Goal: Book appointment/travel/reservation

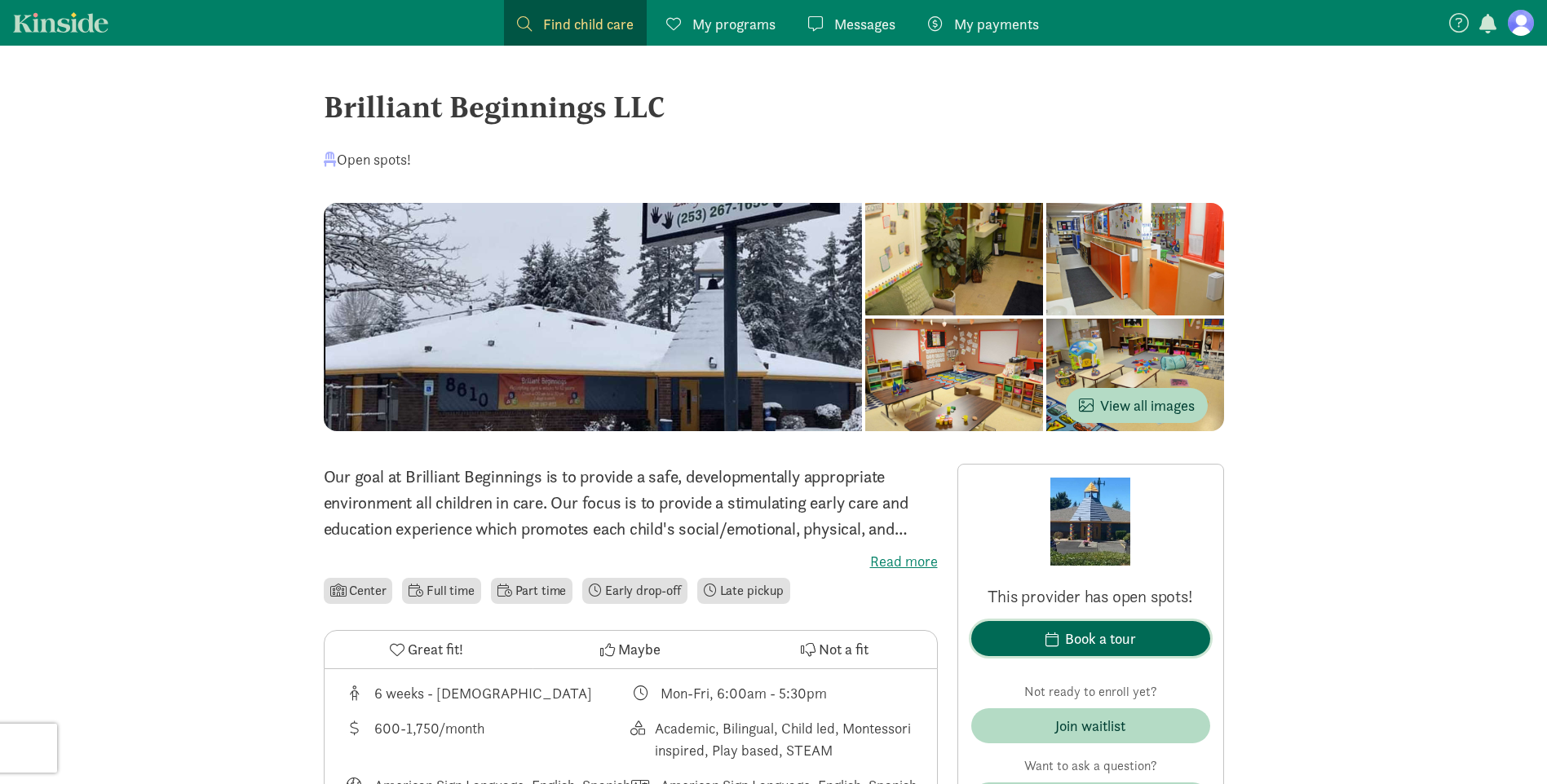
click at [1053, 632] on span "button" at bounding box center [1051, 638] width 13 height 15
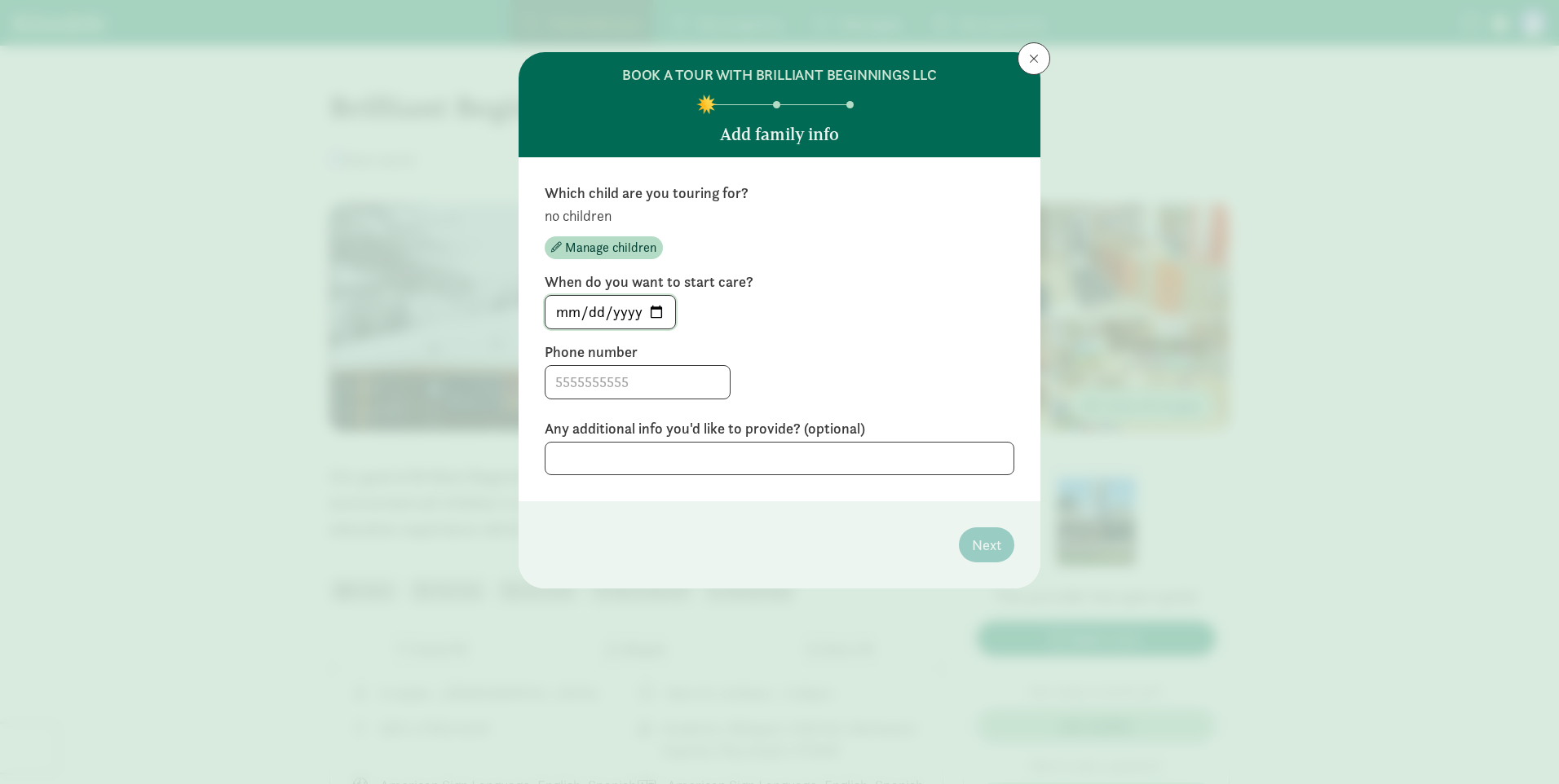
click at [657, 308] on input "[DATE]" at bounding box center [611, 311] width 130 height 33
type input "[DATE]"
click at [643, 395] on input at bounding box center [638, 382] width 184 height 33
type input "2533253732"
click at [598, 218] on p "no children" at bounding box center [780, 216] width 470 height 20
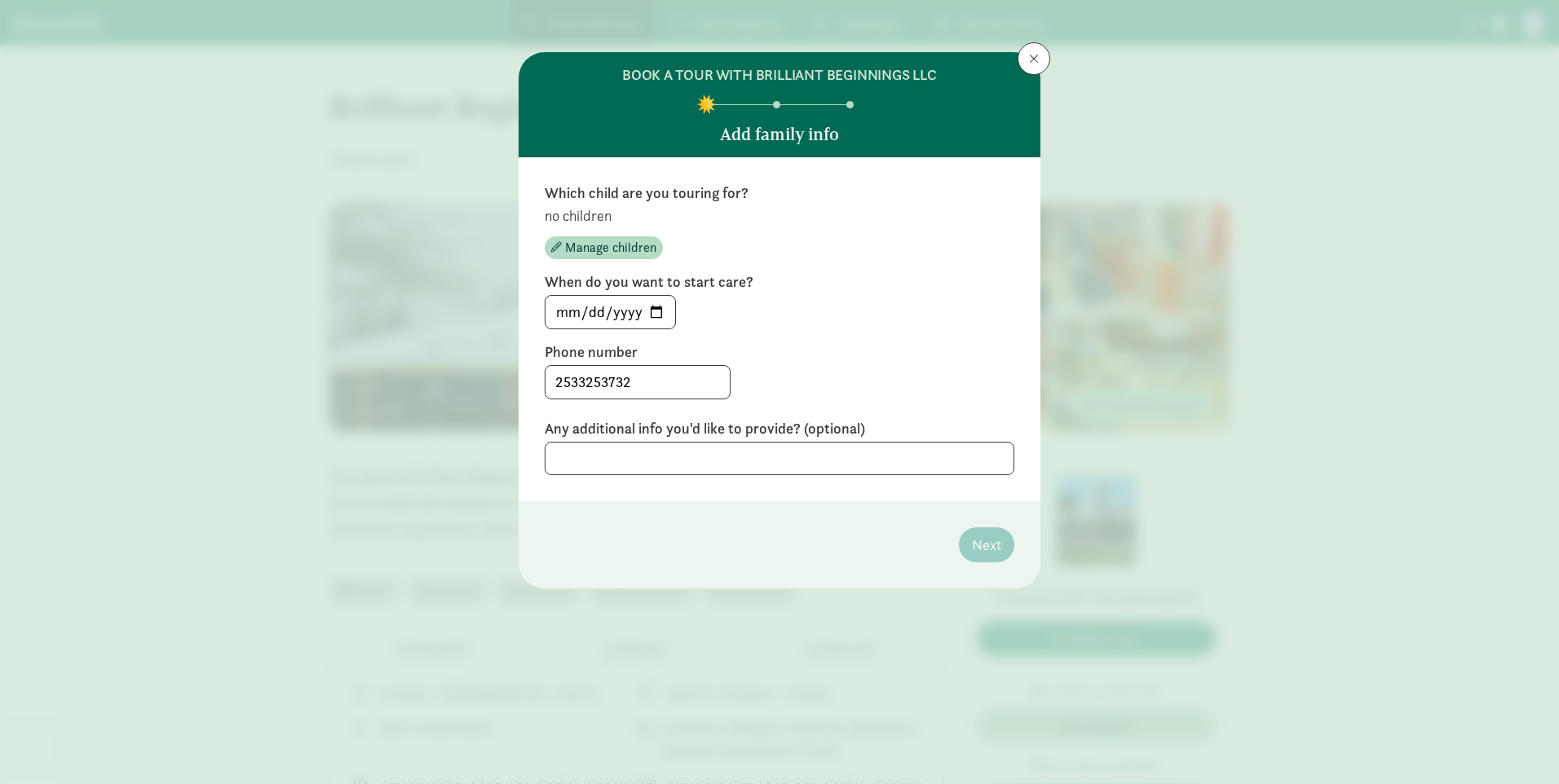
click at [601, 219] on p "no children" at bounding box center [780, 216] width 470 height 20
click at [617, 237] on button "Manage children" at bounding box center [604, 247] width 118 height 23
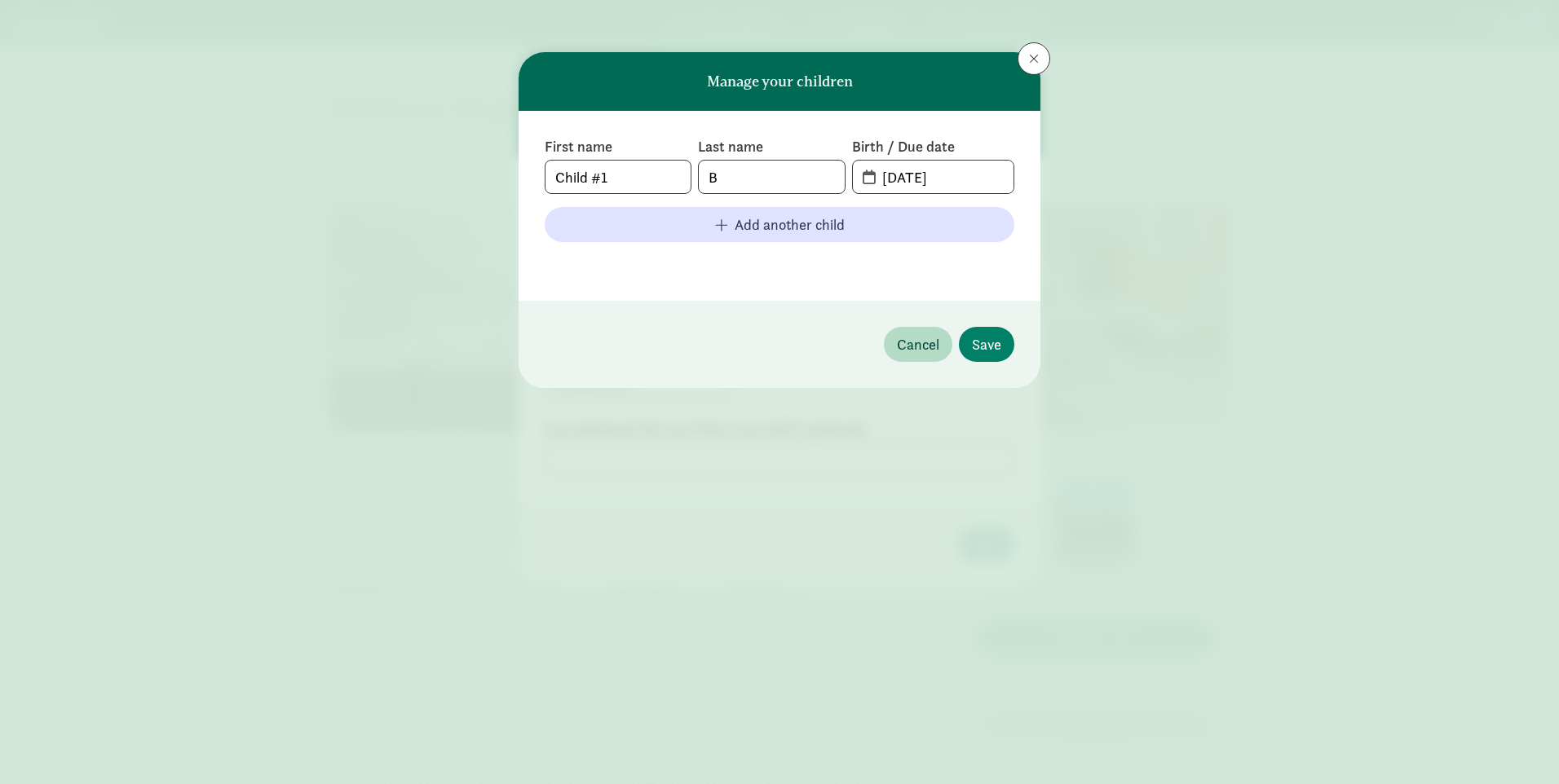
click at [789, 160] on span "B" at bounding box center [771, 176] width 147 height 34
click at [622, 178] on input "Child #1" at bounding box center [618, 176] width 145 height 33
click at [965, 167] on input "[DATE]" at bounding box center [942, 176] width 141 height 33
drag, startPoint x: 967, startPoint y: 173, endPoint x: 821, endPoint y: 188, distance: 146.8
click at [821, 188] on div "First name Child #1 Last name B Birth / Due date [DATE]" at bounding box center [780, 165] width 470 height 57
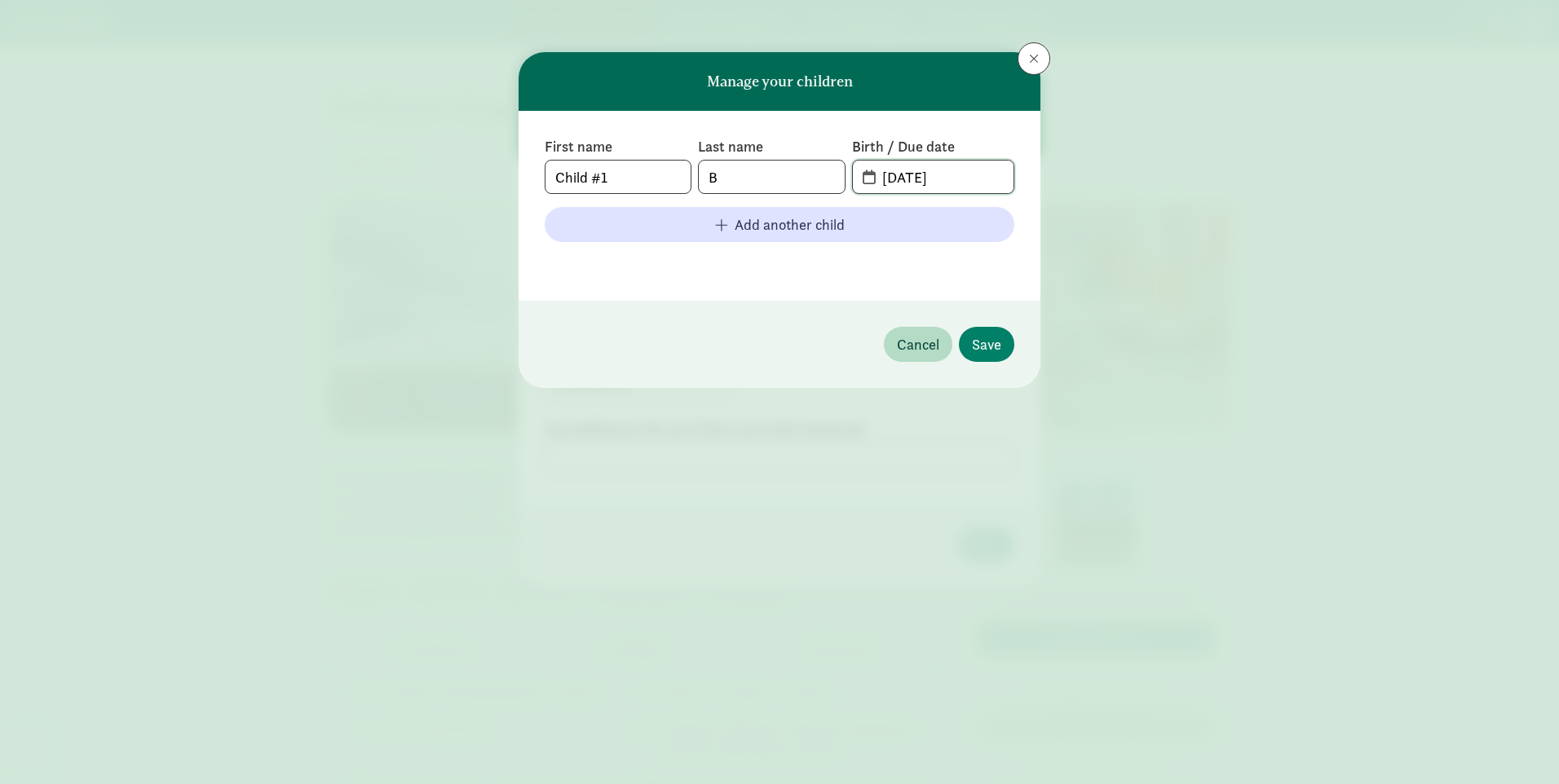
type input "[DATE]"
drag, startPoint x: 622, startPoint y: 172, endPoint x: 464, endPoint y: 201, distance: 160.6
click at [460, 201] on div "Manage your children First name Child #1 Last name B Birth / Due date [DATE] Ad…" at bounding box center [780, 392] width 1559 height 784
click at [1008, 359] on footer "Cancel Save" at bounding box center [780, 344] width 522 height 88
click at [992, 349] on span "Save" at bounding box center [986, 344] width 30 height 22
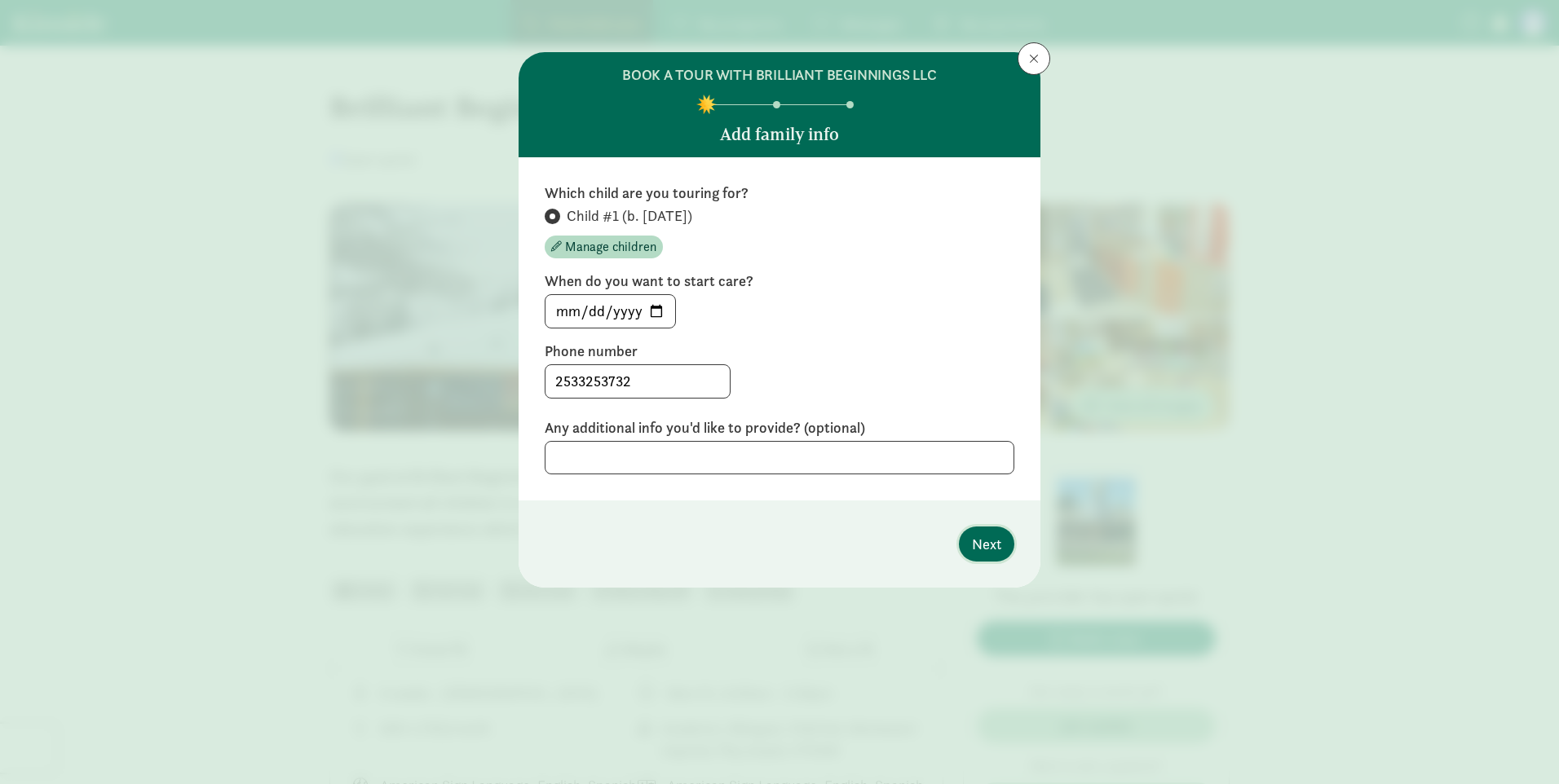
click at [990, 546] on span "Next" at bounding box center [986, 544] width 30 height 22
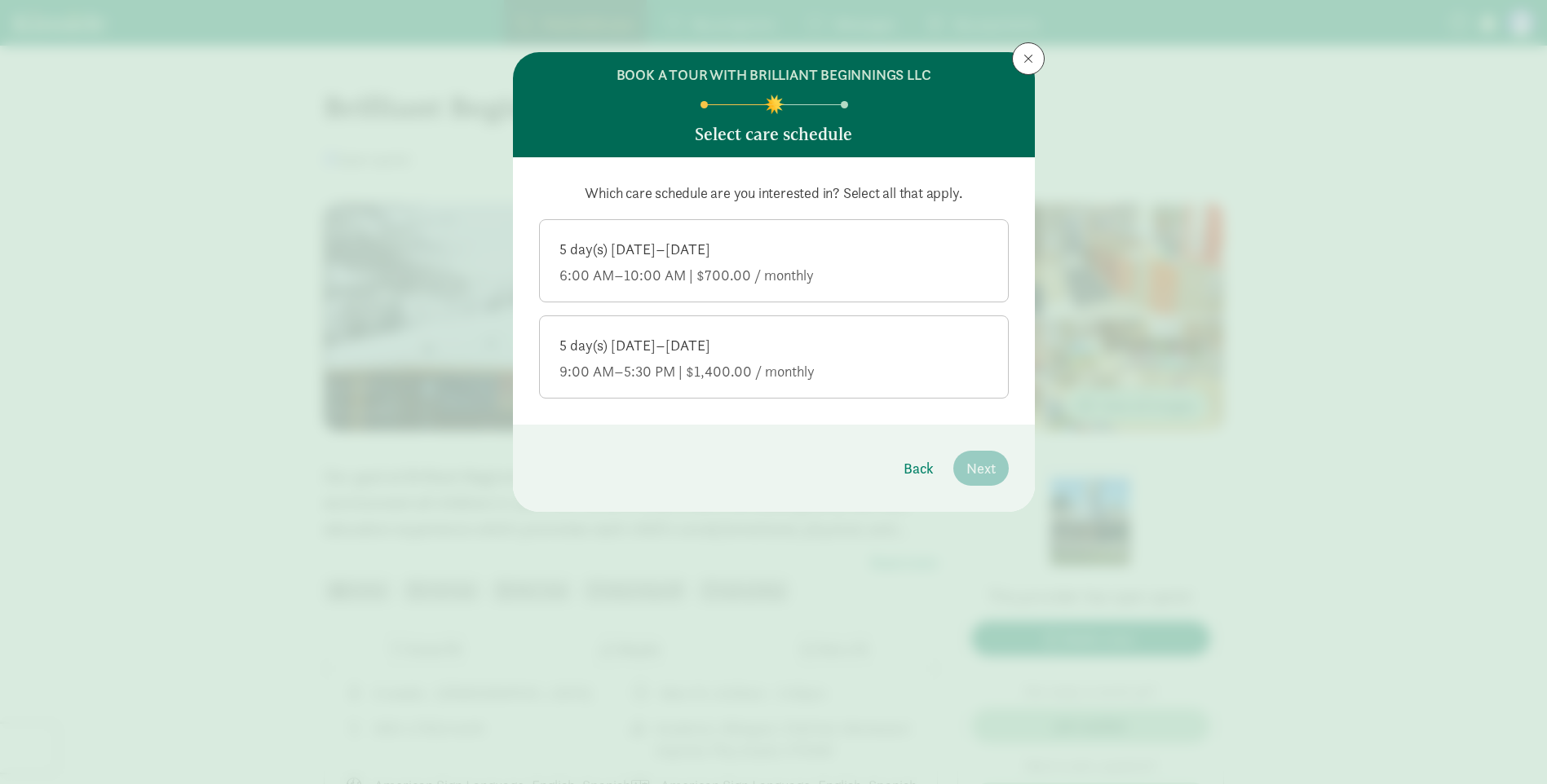
click at [706, 277] on div "6:00 AM–10:00 AM | $700.00 / monthly" at bounding box center [774, 276] width 429 height 20
click at [0, 0] on input "5 day(s) [DATE]–[DATE] 6:00 AM–10:00 AM | $700.00 / monthly" at bounding box center [0, 0] width 0 height 0
click at [719, 337] on div "5 day(s) [DATE]–[DATE]" at bounding box center [774, 346] width 429 height 20
click at [0, 0] on input "5 day(s) [DATE]–[DATE] 9:00 AM–5:30 PM | $1,400.00 / monthly" at bounding box center [0, 0] width 0 height 0
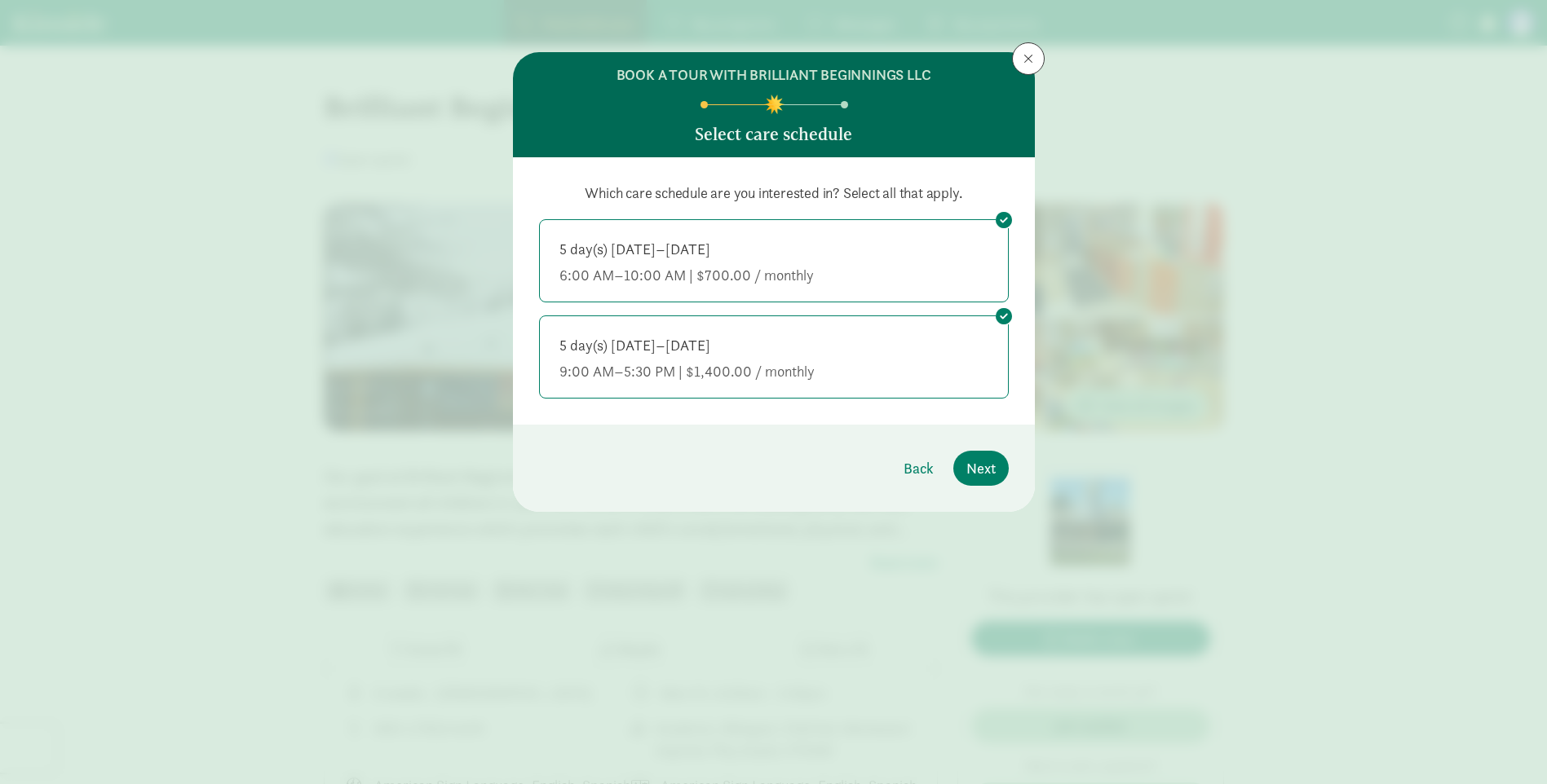
click at [732, 286] on label "5 day(s) [DATE]–[DATE] 6:00 AM–10:00 AM | $700.00 / monthly" at bounding box center [774, 258] width 468 height 78
click at [0, 0] on input "5 day(s) [DATE]–[DATE] 6:00 AM–10:00 AM | $700.00 / monthly" at bounding box center [0, 0] width 0 height 0
click at [727, 325] on label "5 day(s) [DATE]–[DATE] 9:00 AM–5:30 PM | $1,400.00 / monthly" at bounding box center [774, 355] width 468 height 78
click at [0, 0] on input "5 day(s) [DATE]–[DATE] 9:00 AM–5:30 PM | $1,400.00 / monthly" at bounding box center [0, 0] width 0 height 0
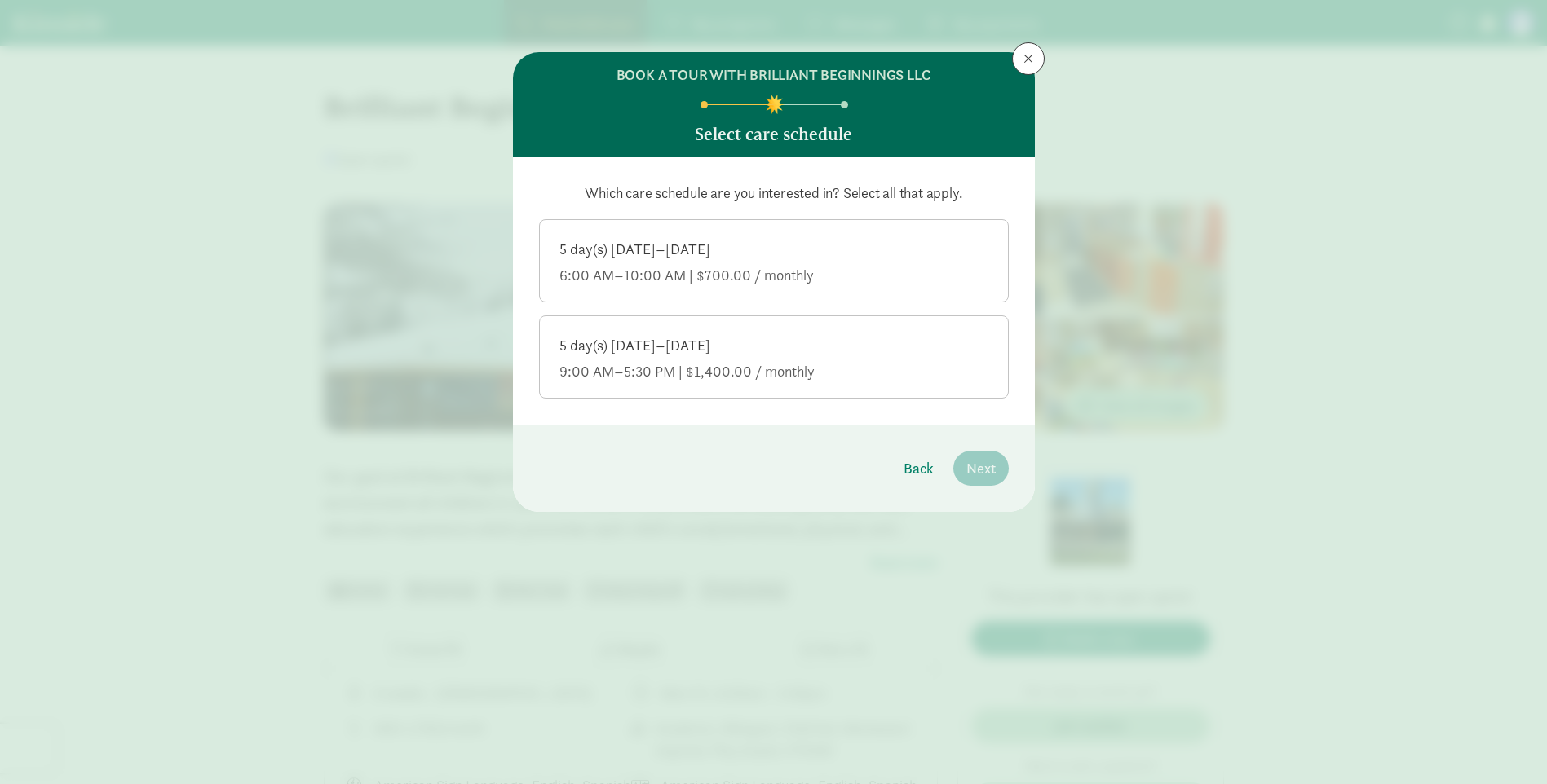
click at [735, 383] on label "5 day(s) [DATE]–[DATE] 9:00 AM–5:30 PM | $1,400.00 / monthly" at bounding box center [774, 355] width 468 height 78
click at [0, 0] on input "5 day(s) [DATE]–[DATE] 9:00 AM–5:30 PM | $1,400.00 / monthly" at bounding box center [0, 0] width 0 height 0
click at [979, 457] on button "Next" at bounding box center [980, 469] width 55 height 35
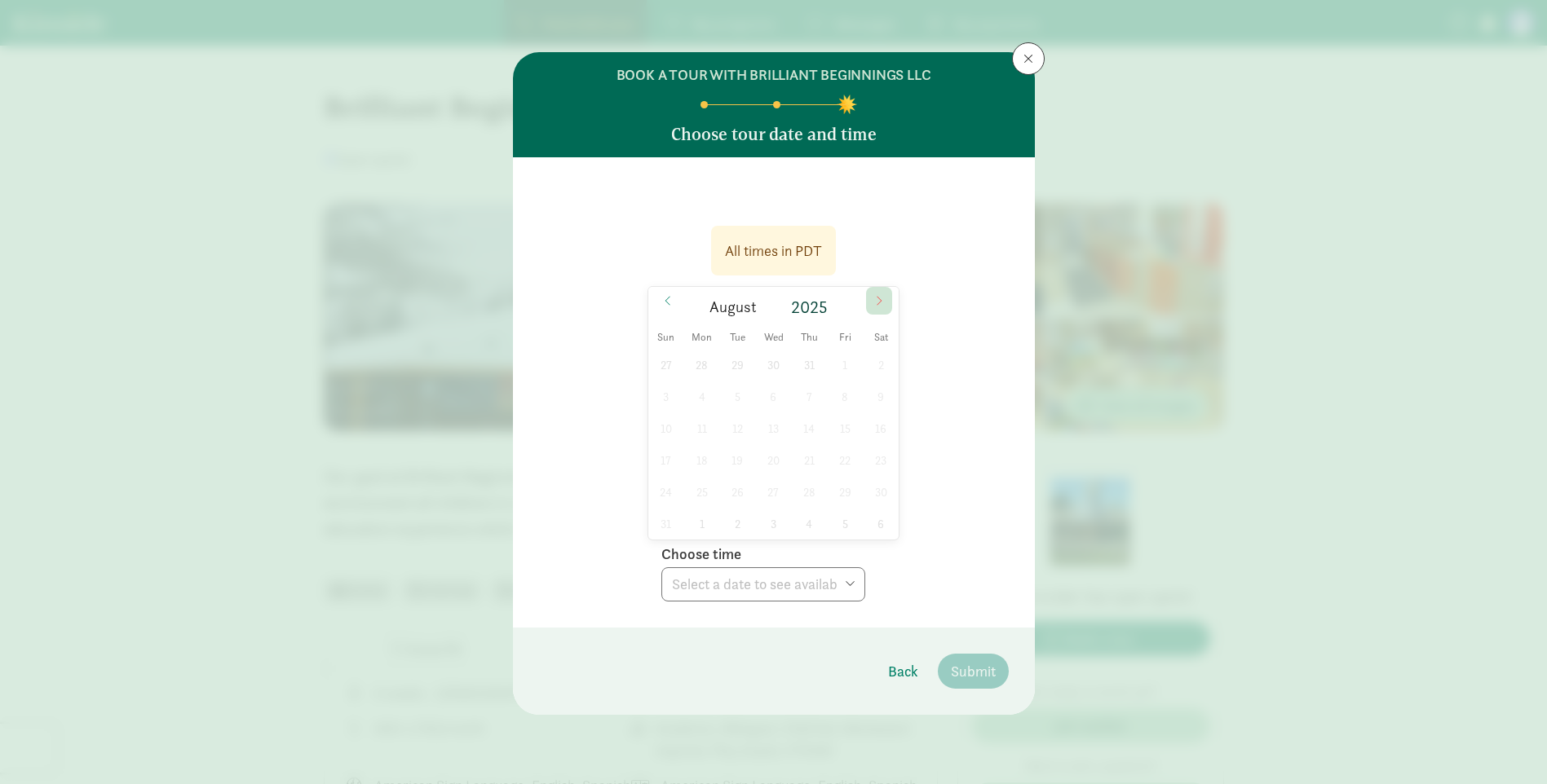
click at [881, 297] on div "All times in PDT [DATE] Sun Mon Tue Wed Thu Fri Sat 27 28 29 30 31 1 2 3 4 5 6 …" at bounding box center [774, 408] width 470 height 385
click at [881, 296] on icon at bounding box center [879, 301] width 10 height 12
click at [881, 296] on span at bounding box center [879, 300] width 26 height 28
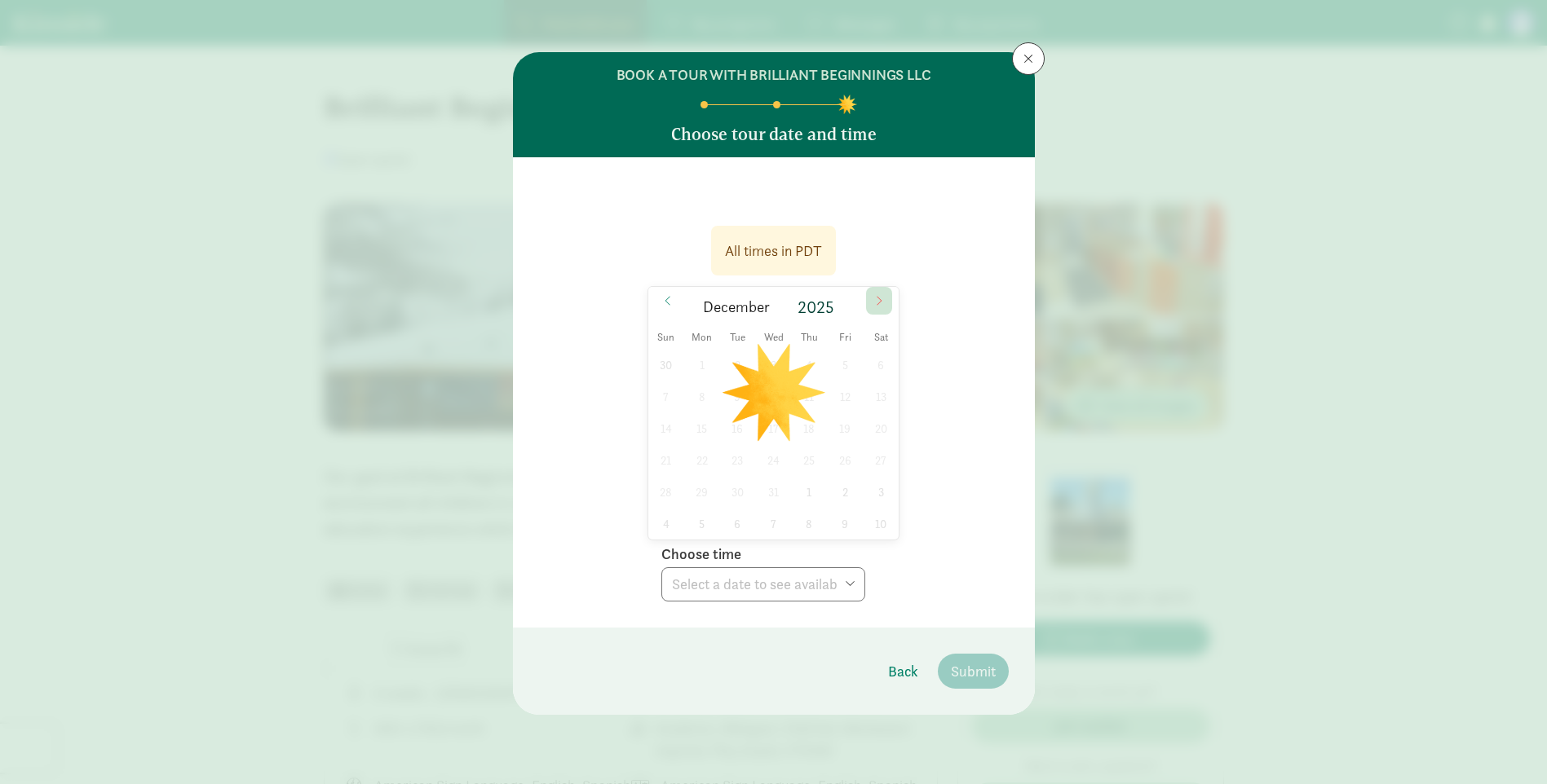
click at [881, 296] on span at bounding box center [879, 300] width 26 height 28
click at [877, 295] on icon at bounding box center [879, 301] width 10 height 12
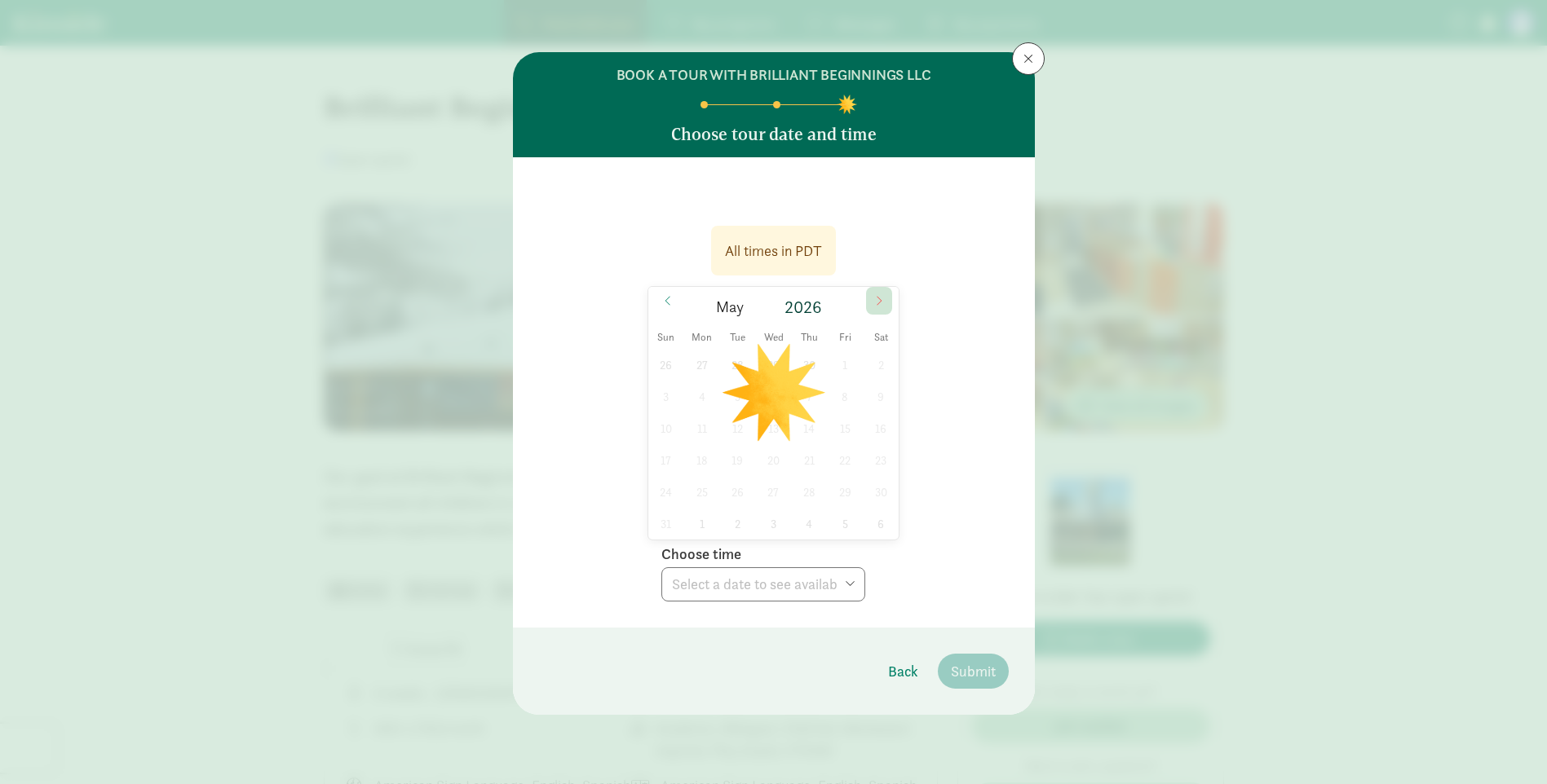
click at [877, 295] on icon at bounding box center [879, 301] width 10 height 12
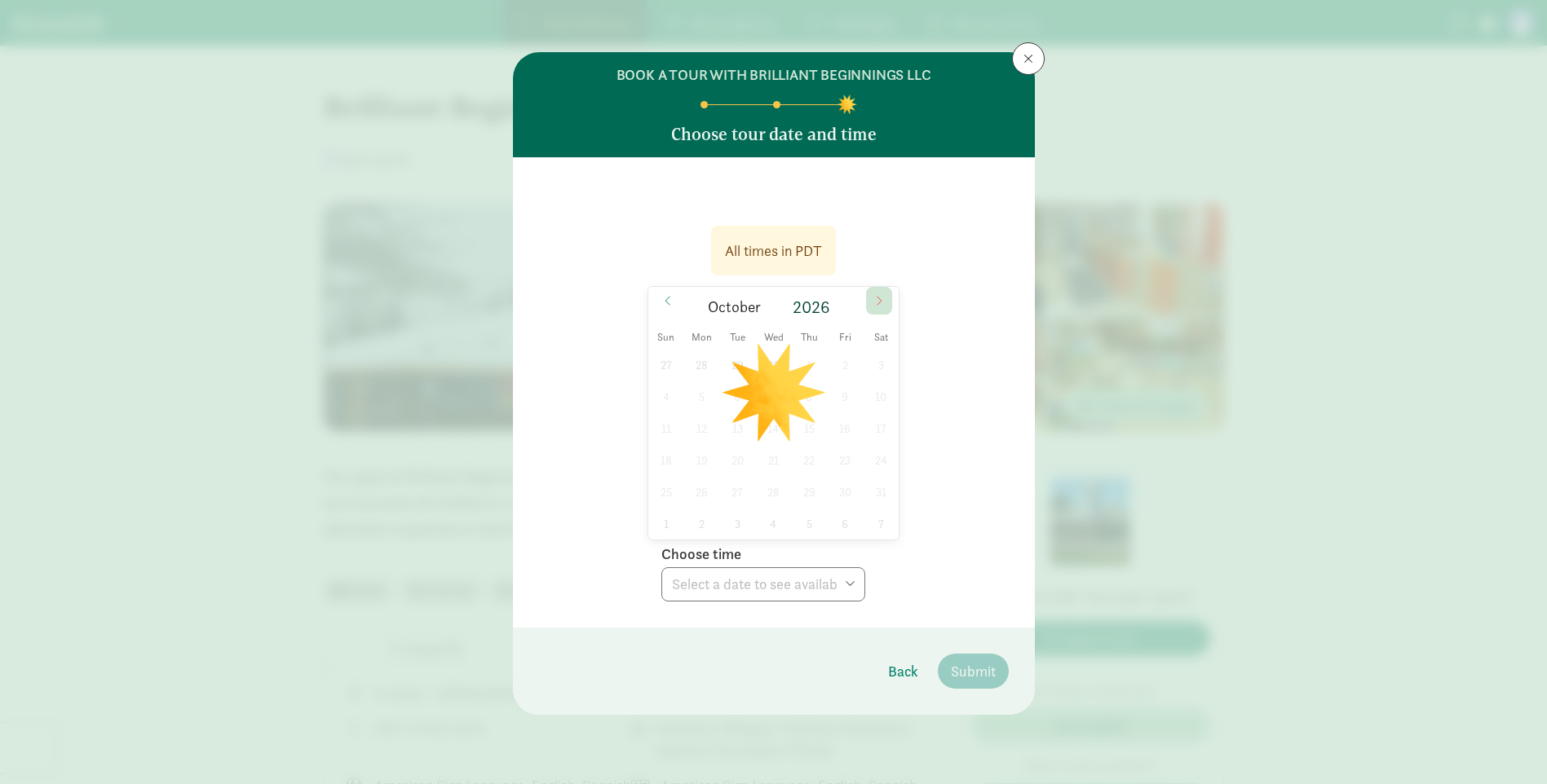
click at [877, 295] on icon at bounding box center [879, 301] width 10 height 12
click at [877, 294] on span at bounding box center [879, 300] width 26 height 28
click at [877, 295] on icon at bounding box center [879, 301] width 10 height 12
type input "2027"
click at [1014, 58] on button at bounding box center [1028, 58] width 33 height 33
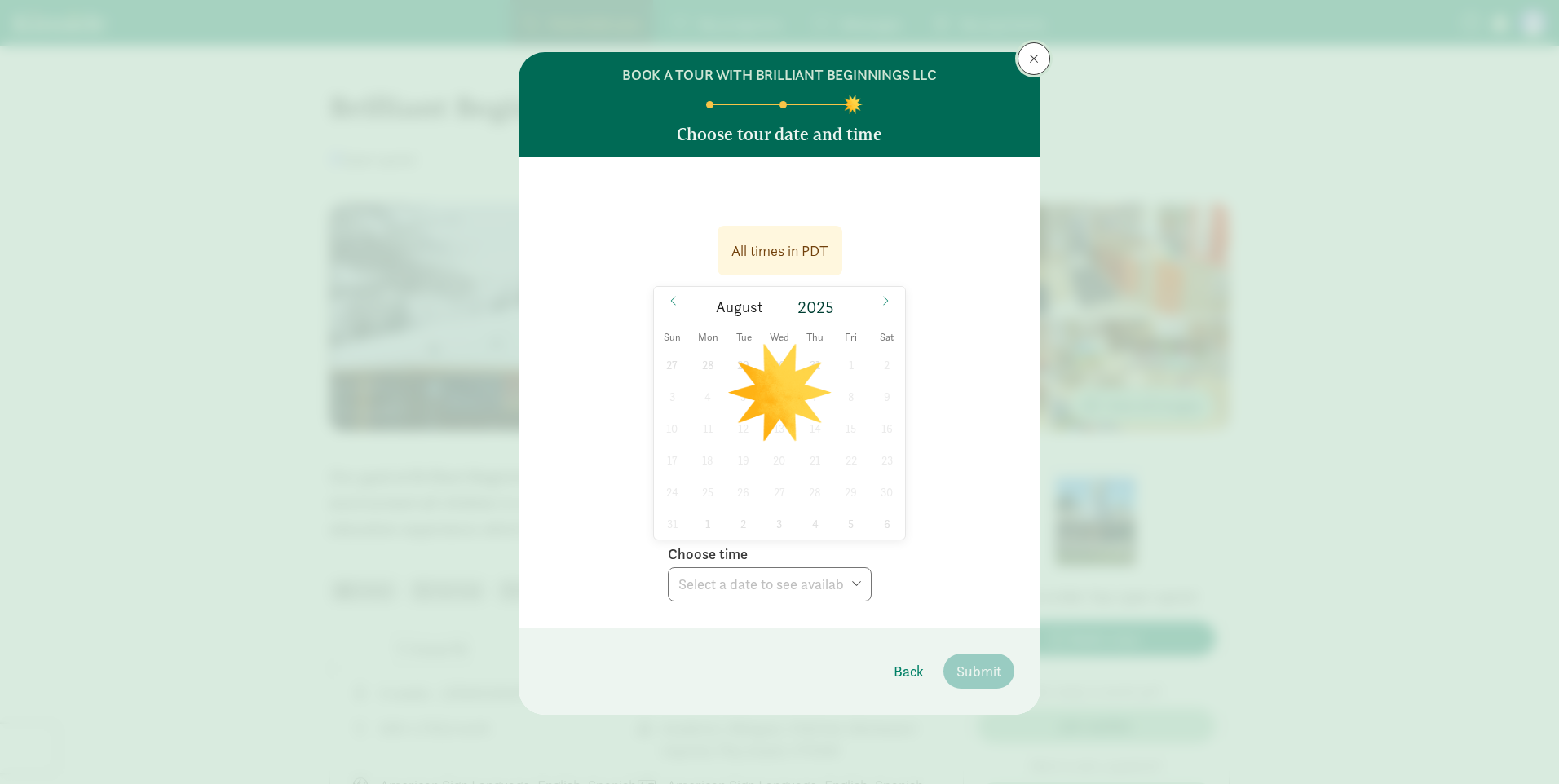
click at [1020, 56] on button at bounding box center [1034, 58] width 33 height 33
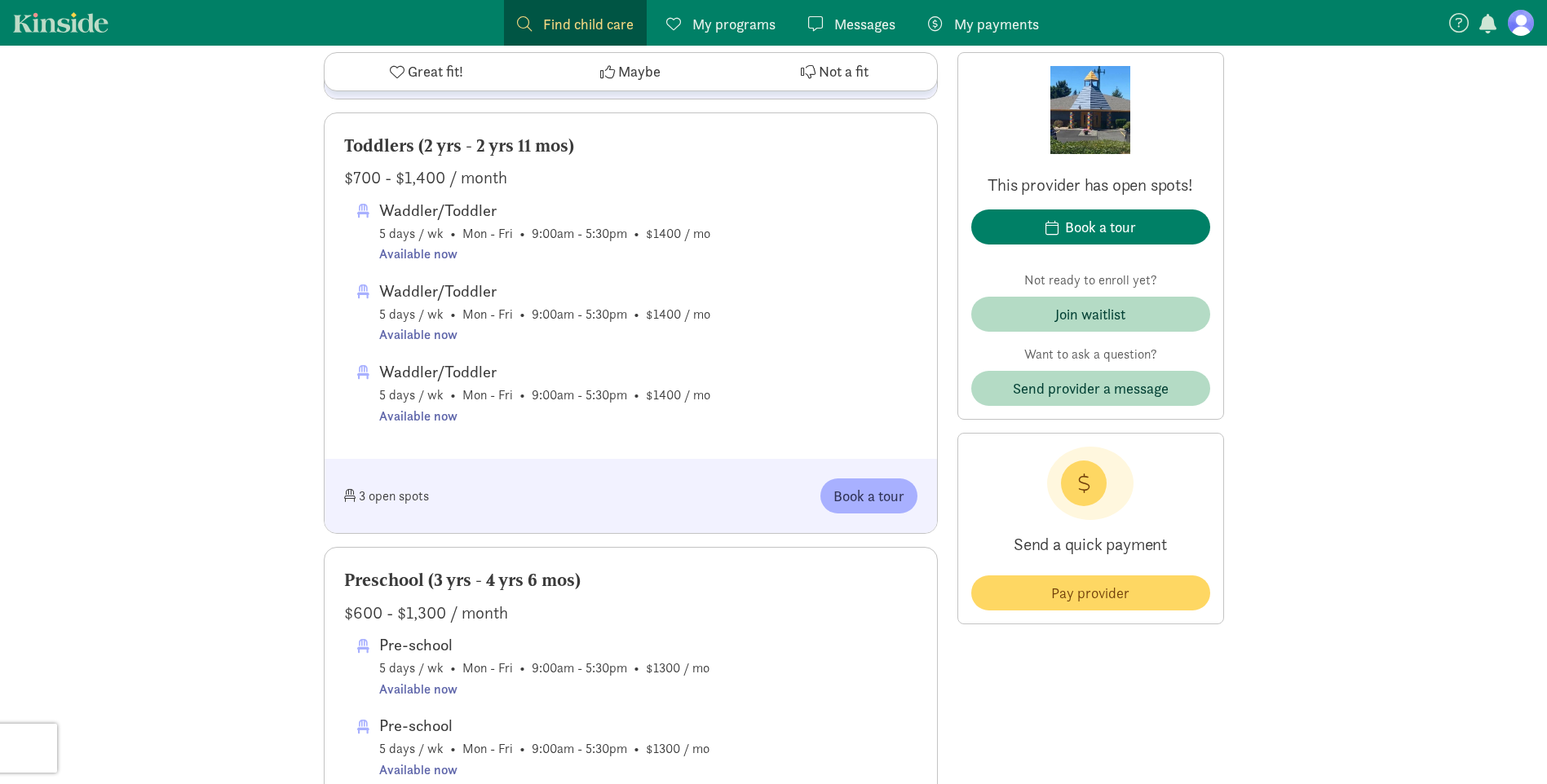
scroll to position [1222, 0]
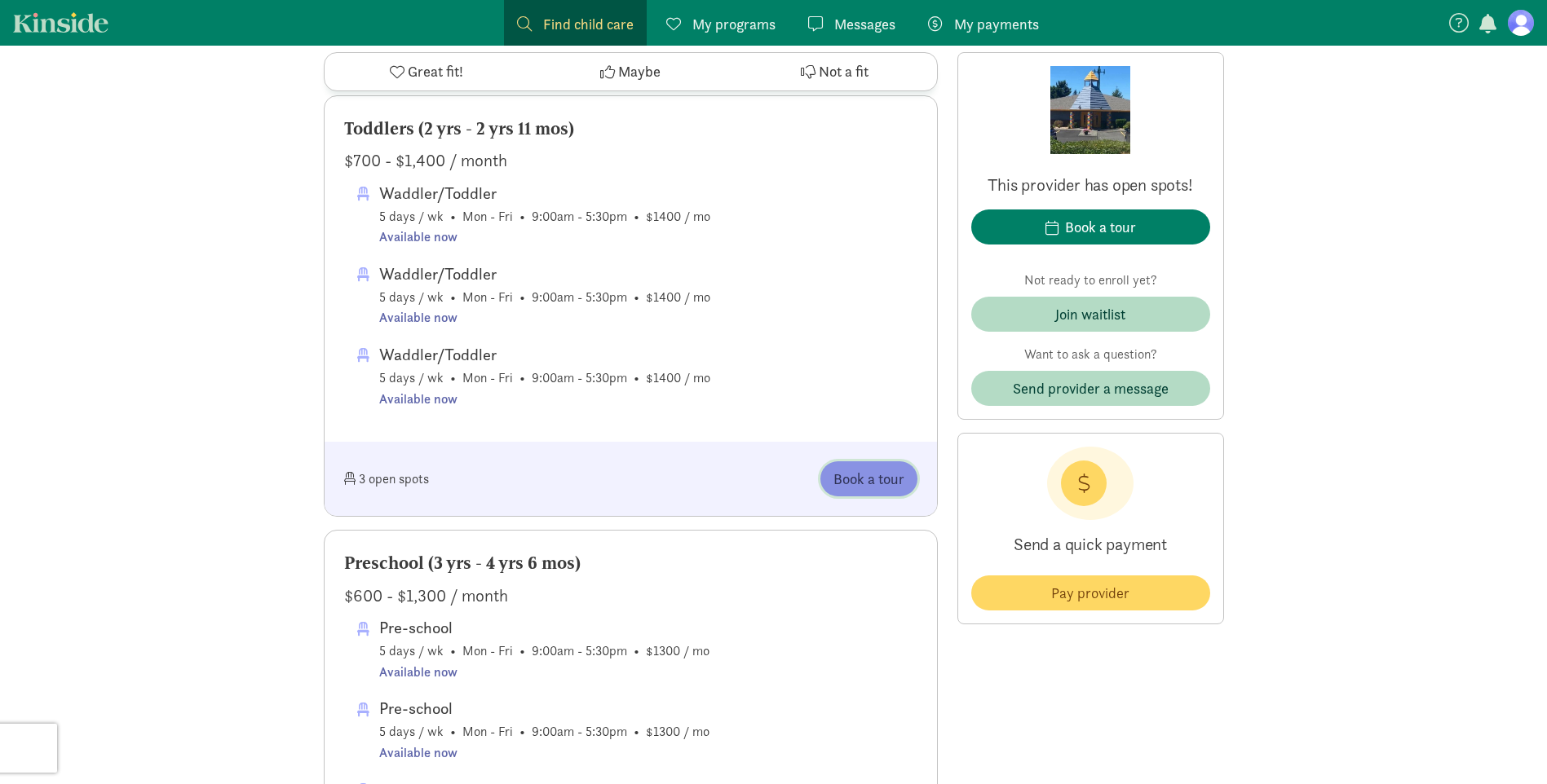
click at [826, 496] on button "Book a tour" at bounding box center [868, 479] width 97 height 35
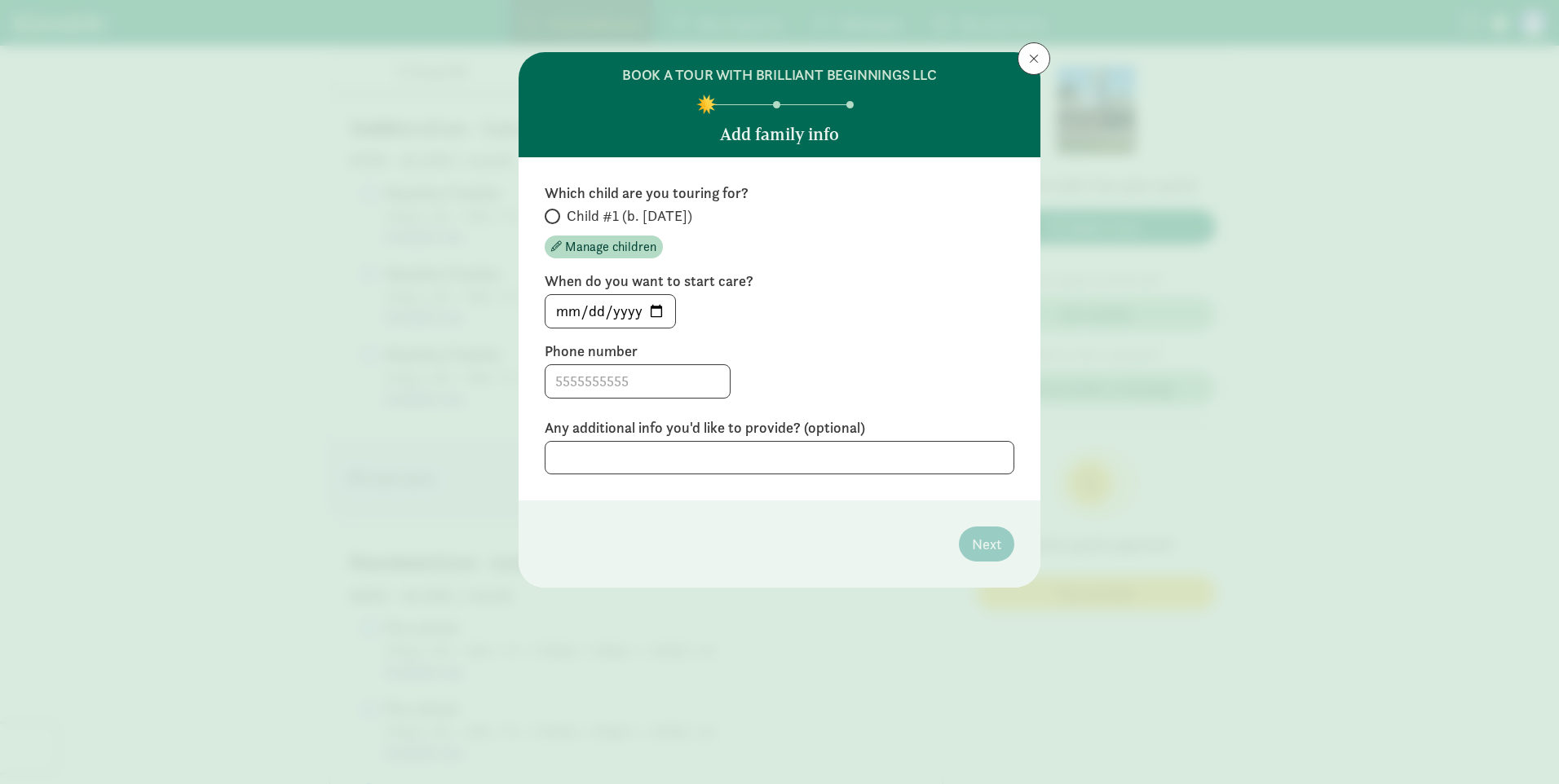
click at [544, 197] on div "Which child are you touring for? Child #1 (b. [DATE]) Manage children When do y…" at bounding box center [780, 329] width 522 height 343
click at [561, 224] on label "Child #1 (b. [DATE])" at bounding box center [780, 216] width 470 height 20
click at [556, 222] on input "Child #1 (b. [DATE])" at bounding box center [550, 216] width 11 height 11
radio input "true"
click at [648, 392] on input at bounding box center [638, 381] width 184 height 33
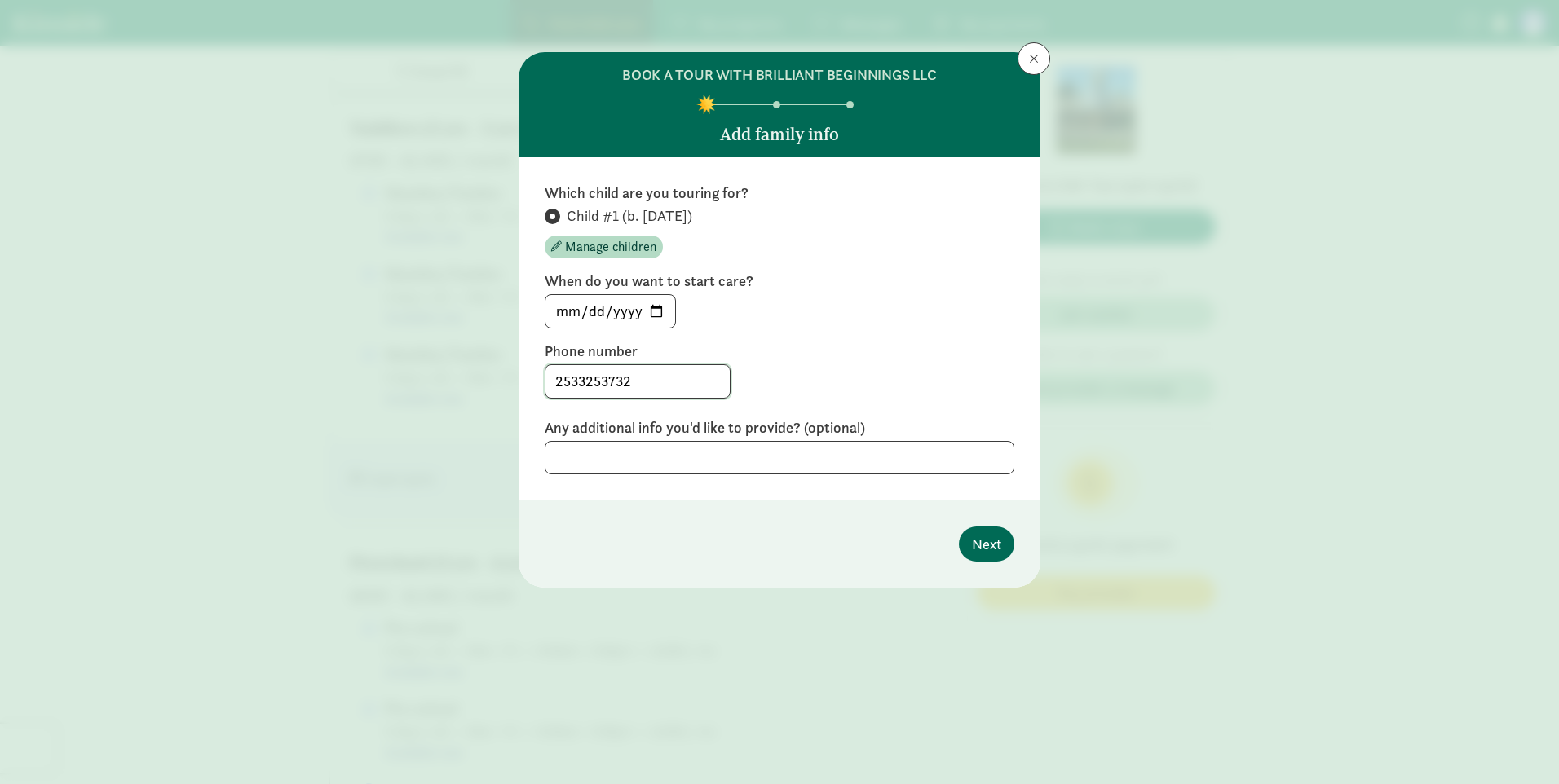
type input "2533253732"
click at [1003, 546] on button "Next" at bounding box center [986, 545] width 55 height 35
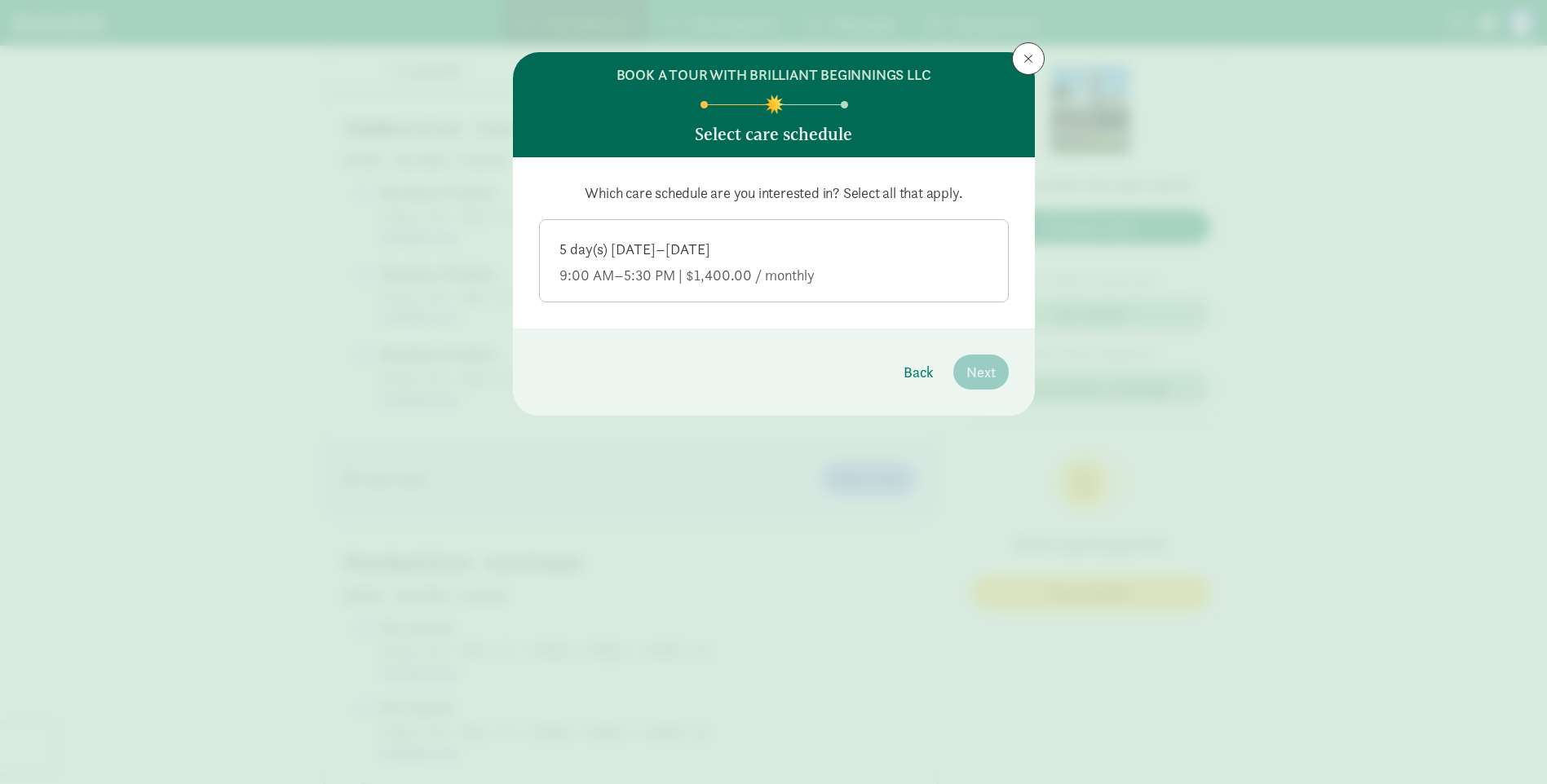
click at [847, 302] on div "Which care schedule are you interested in? Select all that apply. 5 day(s) [DAT…" at bounding box center [774, 243] width 522 height 171
click at [843, 291] on label "5 day(s) [DATE]–[DATE] 9:00 AM–5:30 PM | $1,400.00 / monthly" at bounding box center [774, 258] width 468 height 78
click at [0, 0] on input "5 day(s) [DATE]–[DATE] 9:00 AM–5:30 PM | $1,400.00 / monthly" at bounding box center [0, 0] width 0 height 0
click at [971, 362] on span "Next" at bounding box center [981, 372] width 30 height 22
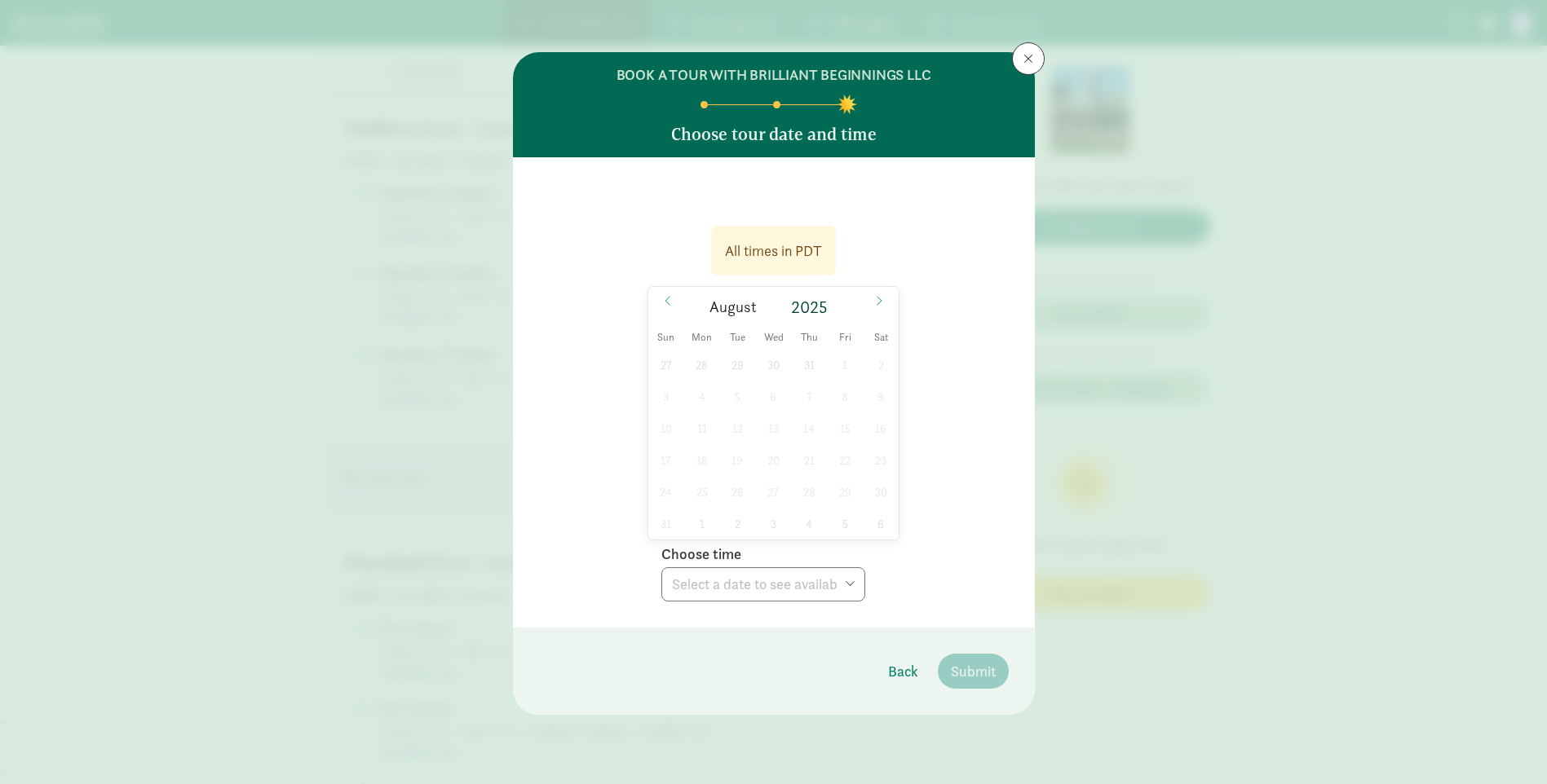
click at [738, 506] on div "27 28 29 30 31 1 2 3 4 5 6 7 8 9 10 11 12 13 14 15 16 17 18 19 20 21 22 23 24 2…" at bounding box center [774, 444] width 251 height 191
drag, startPoint x: 738, startPoint y: 506, endPoint x: 721, endPoint y: 492, distance: 22.0
click at [721, 492] on div "27 28 29 30 31 1 2 3 4 5 6 7 8 9 10 11 12 13 14 15 16 17 18 19 20 21 22 23 24 2…" at bounding box center [774, 444] width 251 height 191
click at [715, 490] on div "27 28 29 30 31 1 2 3 4 5 6 7 8 9 10 11 12 13 14 15 16 17 18 19 20 21 22 23 24 2…" at bounding box center [774, 444] width 251 height 191
click at [710, 491] on div "27 28 29 30 31 1 2 3 4 5 6 7 8 9 10 11 12 13 14 15 16 17 18 19 20 21 22 23 24 2…" at bounding box center [774, 444] width 251 height 191
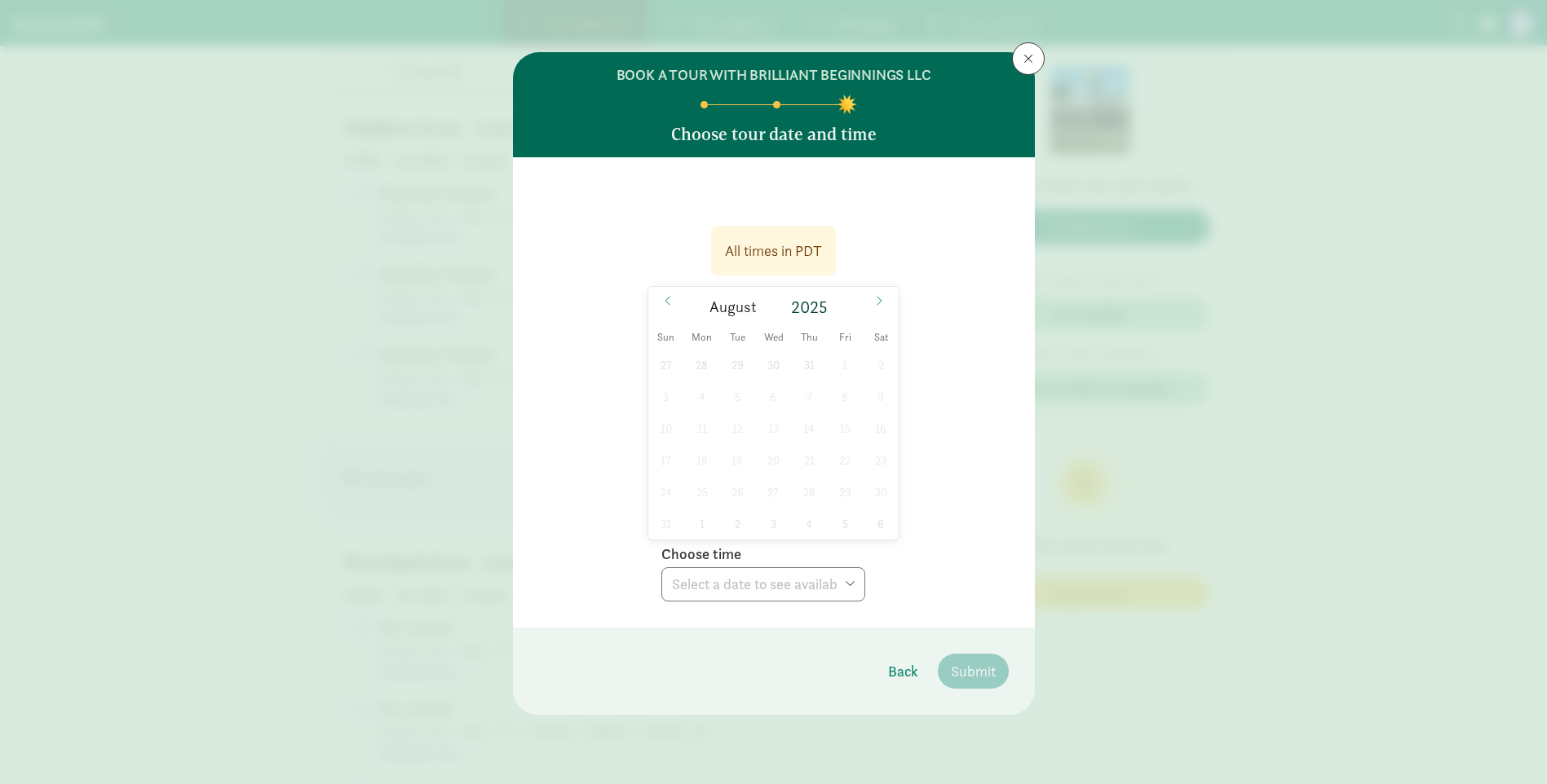
click at [708, 491] on div "27 28 29 30 31 1 2 3 4 5 6 7 8 9 10 11 12 13 14 15 16 17 18 19 20 21 22 23 24 2…" at bounding box center [774, 444] width 251 height 191
drag, startPoint x: 708, startPoint y: 491, endPoint x: 804, endPoint y: 247, distance: 262.2
click at [804, 247] on div "All times in PDT" at bounding box center [774, 250] width 97 height 22
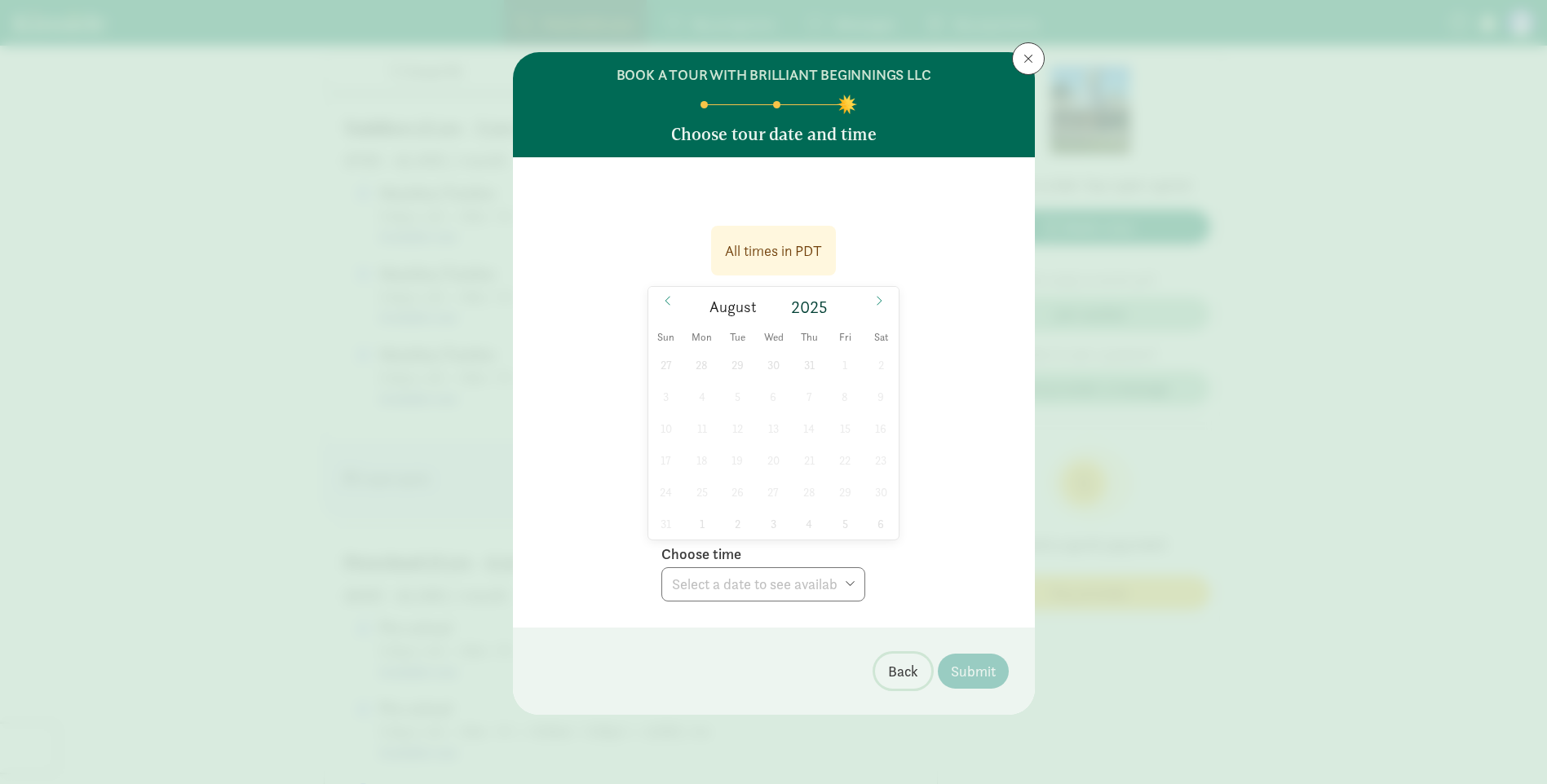
click at [895, 673] on span "Back" at bounding box center [903, 671] width 31 height 22
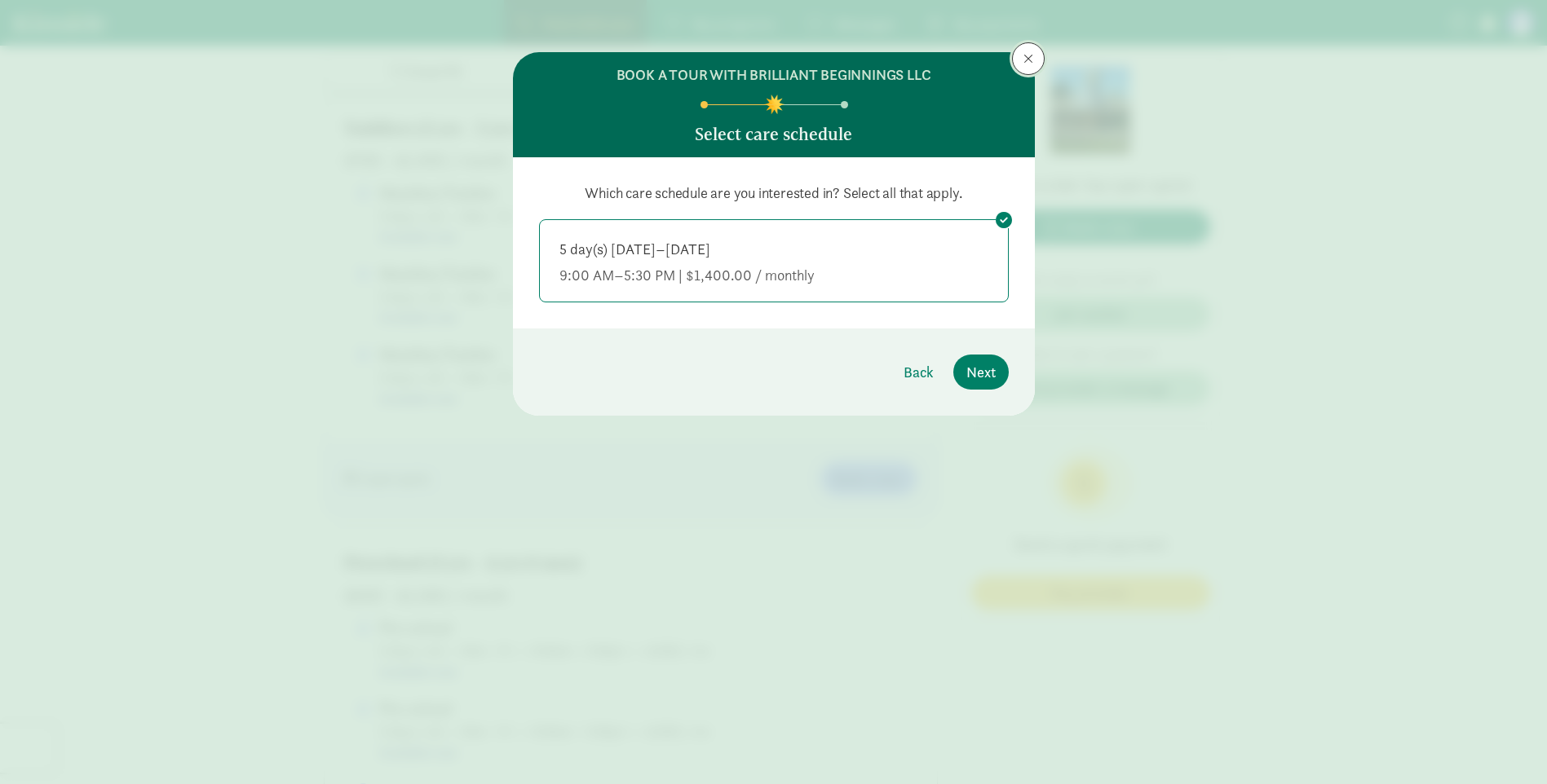
click at [1018, 55] on button at bounding box center [1028, 58] width 33 height 33
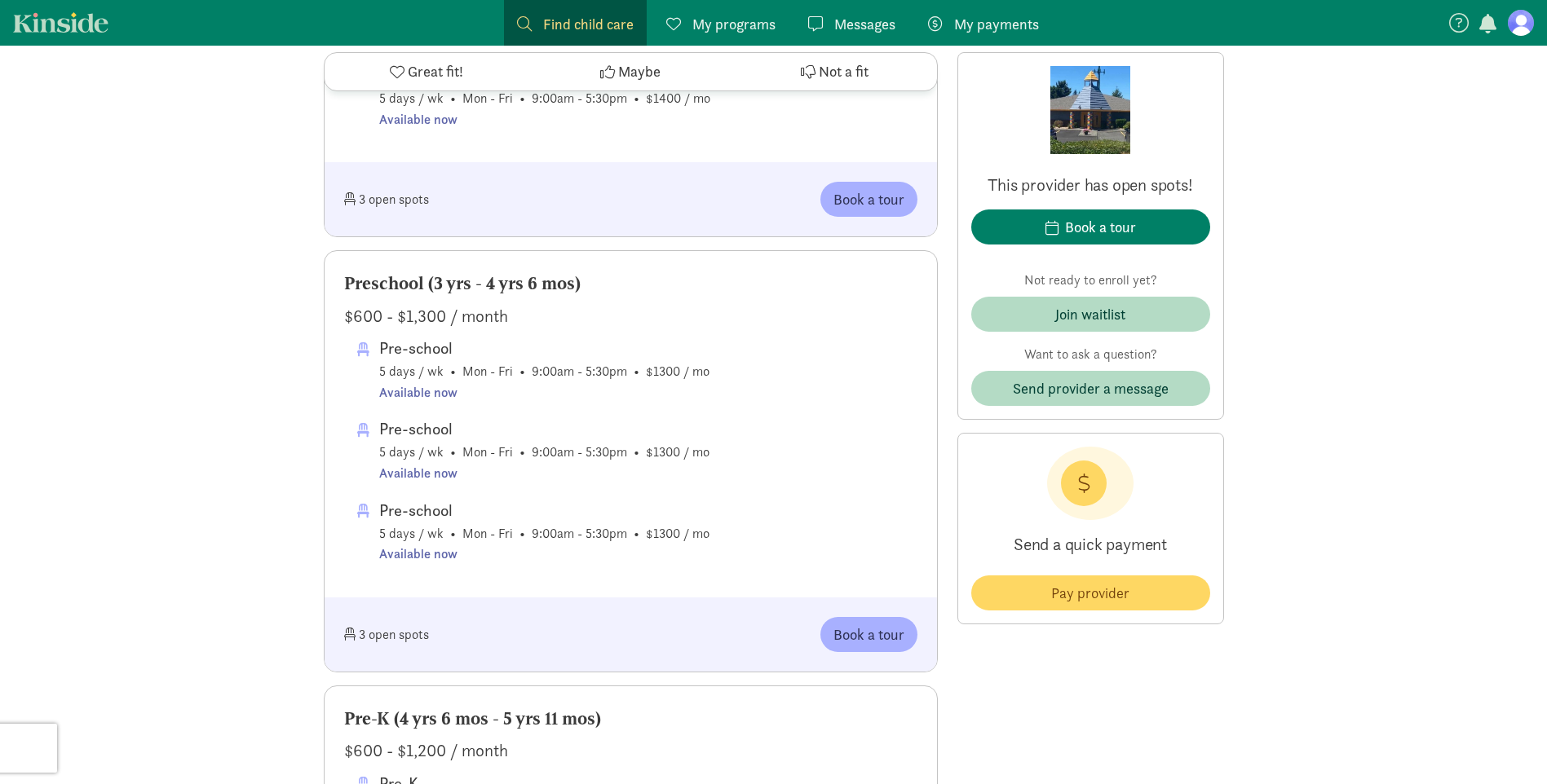
scroll to position [1240, 0]
